Goal: Task Accomplishment & Management: Complete application form

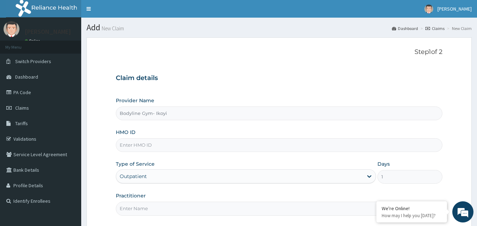
click at [135, 146] on input "HMO ID" at bounding box center [279, 145] width 327 height 14
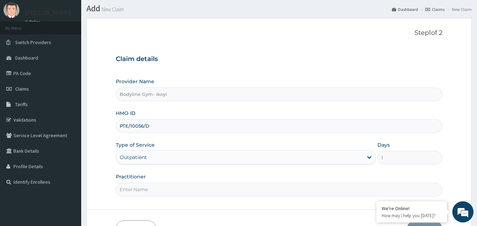
scroll to position [66, 0]
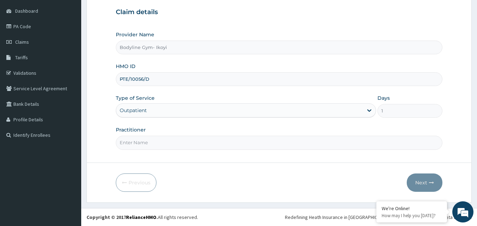
type input "PTE/10056/D"
click at [167, 139] on input "Practitioner" at bounding box center [279, 143] width 327 height 14
type input "bodyline"
click at [422, 185] on button "Next" at bounding box center [424, 183] width 36 height 18
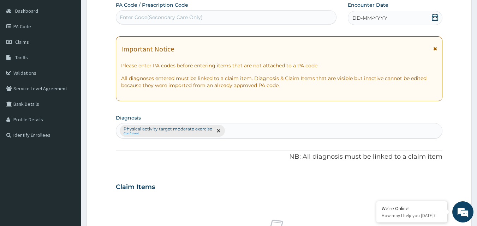
click at [135, 17] on div "Enter Code(Secondary Care Only)" at bounding box center [161, 17] width 83 height 7
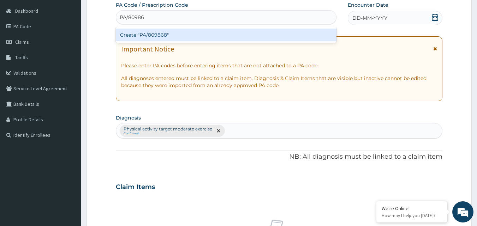
type input "PA/809868"
click at [182, 36] on div "Create "PA/809868"" at bounding box center [226, 35] width 221 height 13
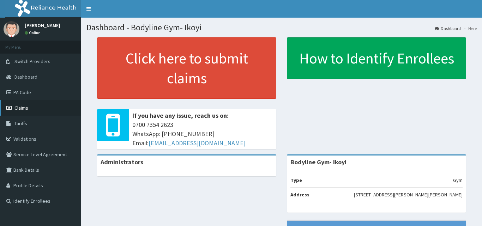
click at [38, 108] on link "Claims" at bounding box center [40, 108] width 81 height 16
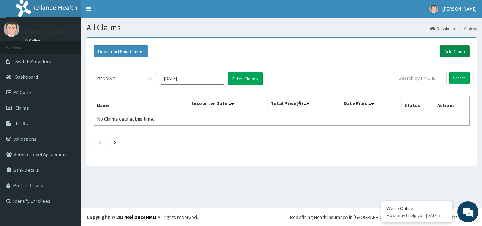
click at [457, 51] on link "Add Claim" at bounding box center [455, 52] width 30 height 12
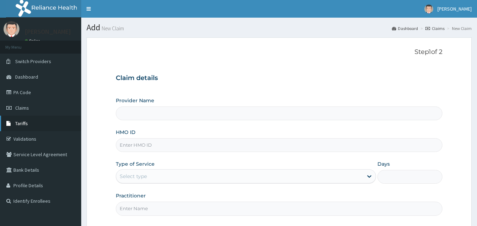
type input "Bodyline Gym- Ikoyi"
type input "1"
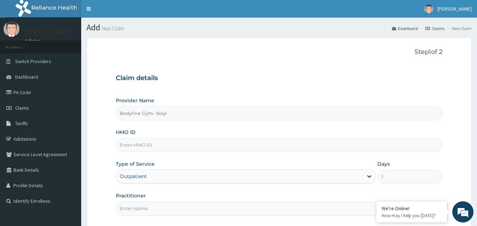
click at [129, 147] on input "HMO ID" at bounding box center [279, 145] width 327 height 14
type input "PTE/10056/D"
click at [132, 176] on div "Outpatient" at bounding box center [246, 176] width 260 height 14
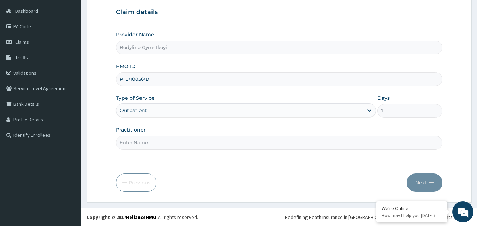
scroll to position [72, 0]
click at [135, 136] on input "Practitioner" at bounding box center [279, 143] width 327 height 14
type input "bodyline"
click at [415, 174] on button "Next" at bounding box center [424, 183] width 36 height 18
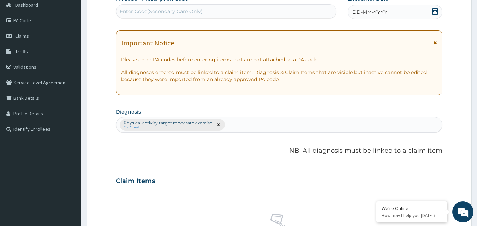
click at [414, 170] on div "Claim Items" at bounding box center [279, 179] width 327 height 18
click at [130, 11] on div "Enter Code(Secondary Care Only)" at bounding box center [161, 11] width 83 height 7
type input "PA/809868"
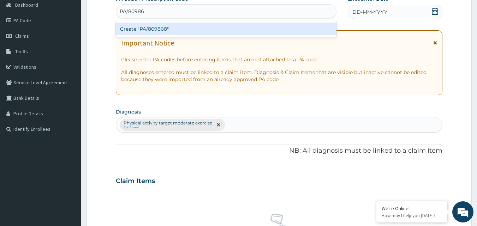
click at [163, 31] on div "Create "PA/809868"" at bounding box center [226, 29] width 221 height 13
